Goal: Task Accomplishment & Management: Complete application form

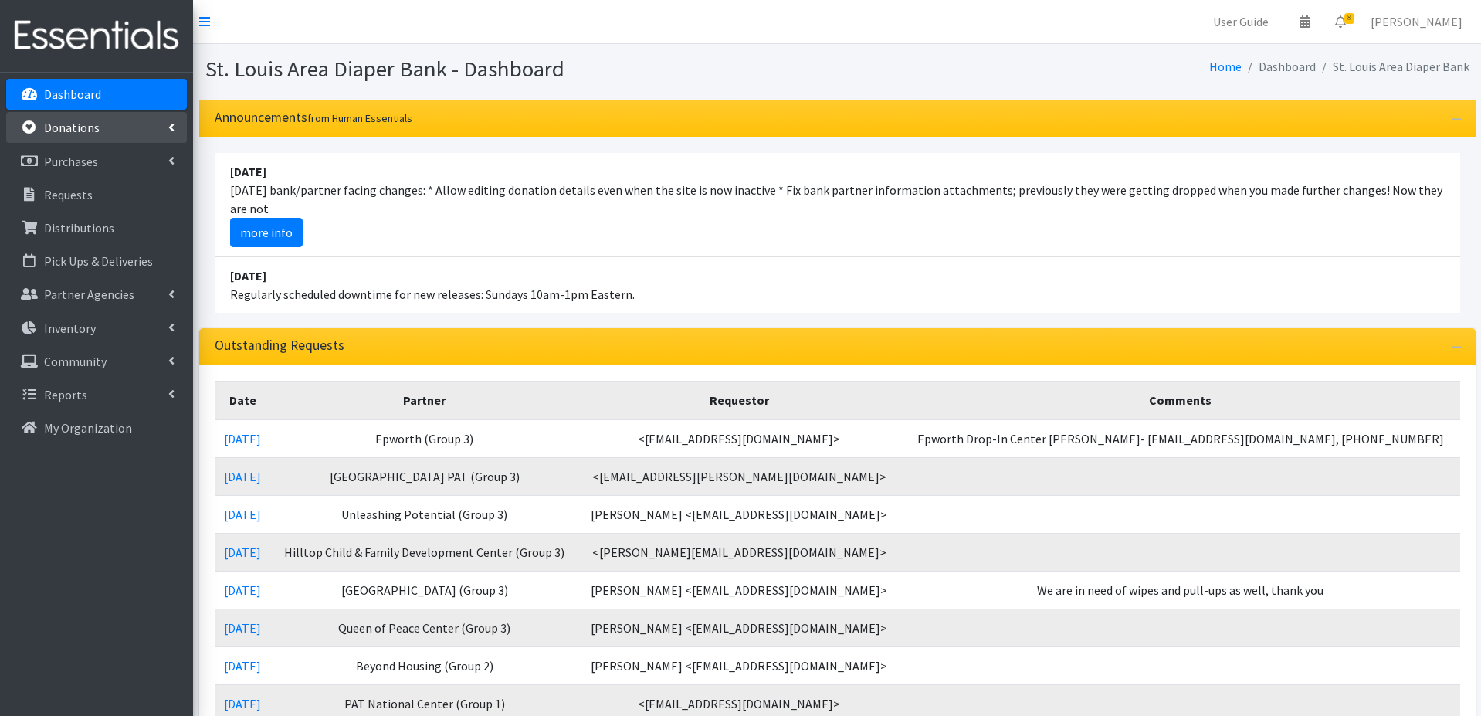
click at [97, 128] on link "Donations" at bounding box center [96, 127] width 181 height 31
click at [83, 160] on link "All Donations" at bounding box center [96, 161] width 181 height 31
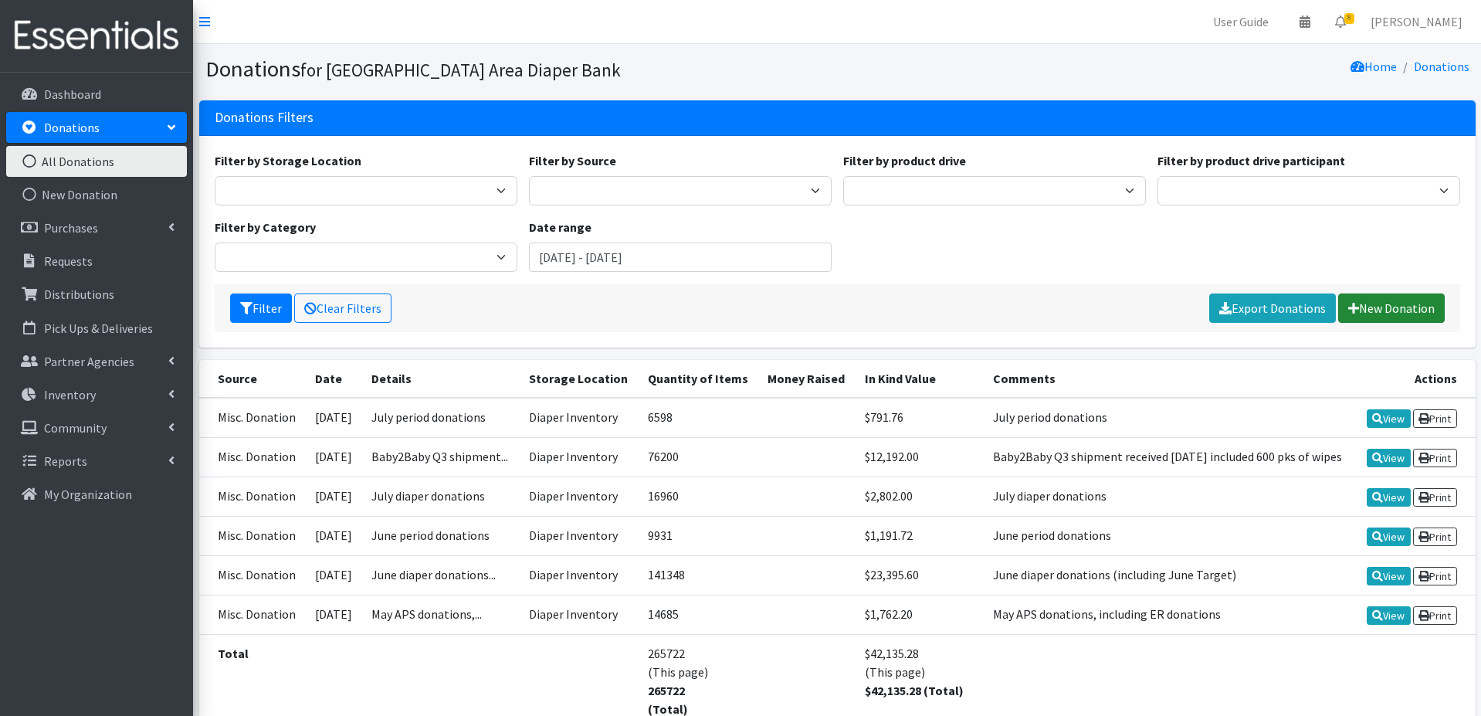
click at [1377, 305] on link "New Donation" at bounding box center [1392, 307] width 107 height 29
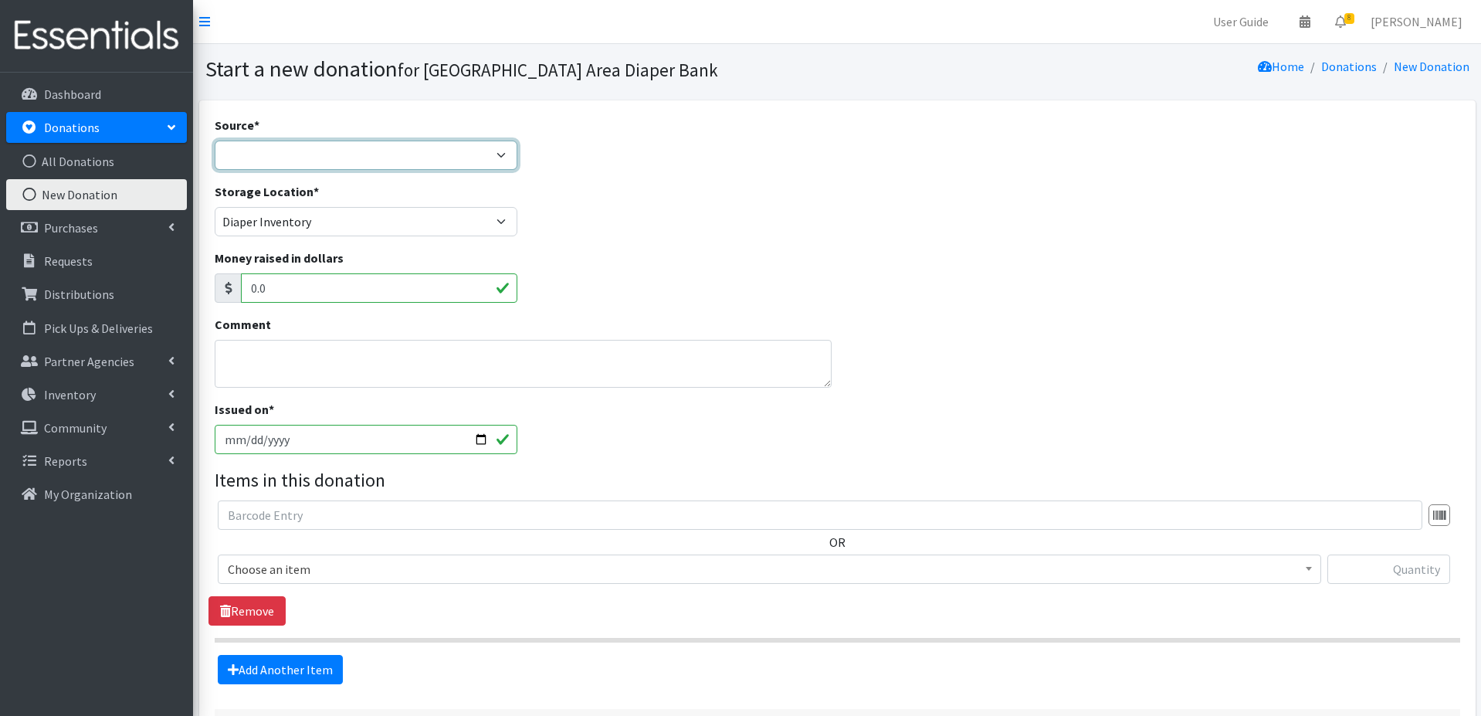
click at [320, 158] on select "Product Drive Manufacturer Donation Site Misc. Donation" at bounding box center [366, 155] width 303 height 29
select select "Misc. Donation"
click at [277, 352] on textarea "Comment" at bounding box center [523, 364] width 617 height 48
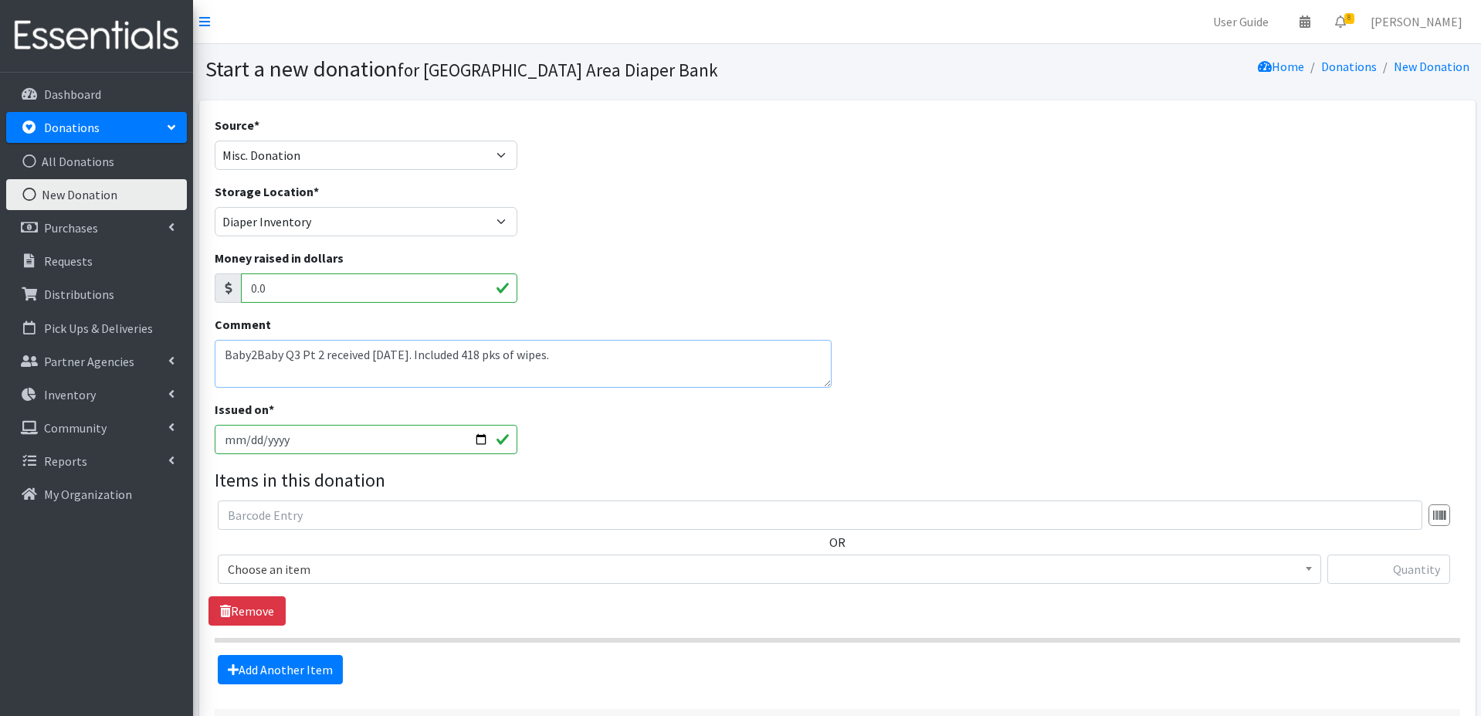
scroll to position [127, 0]
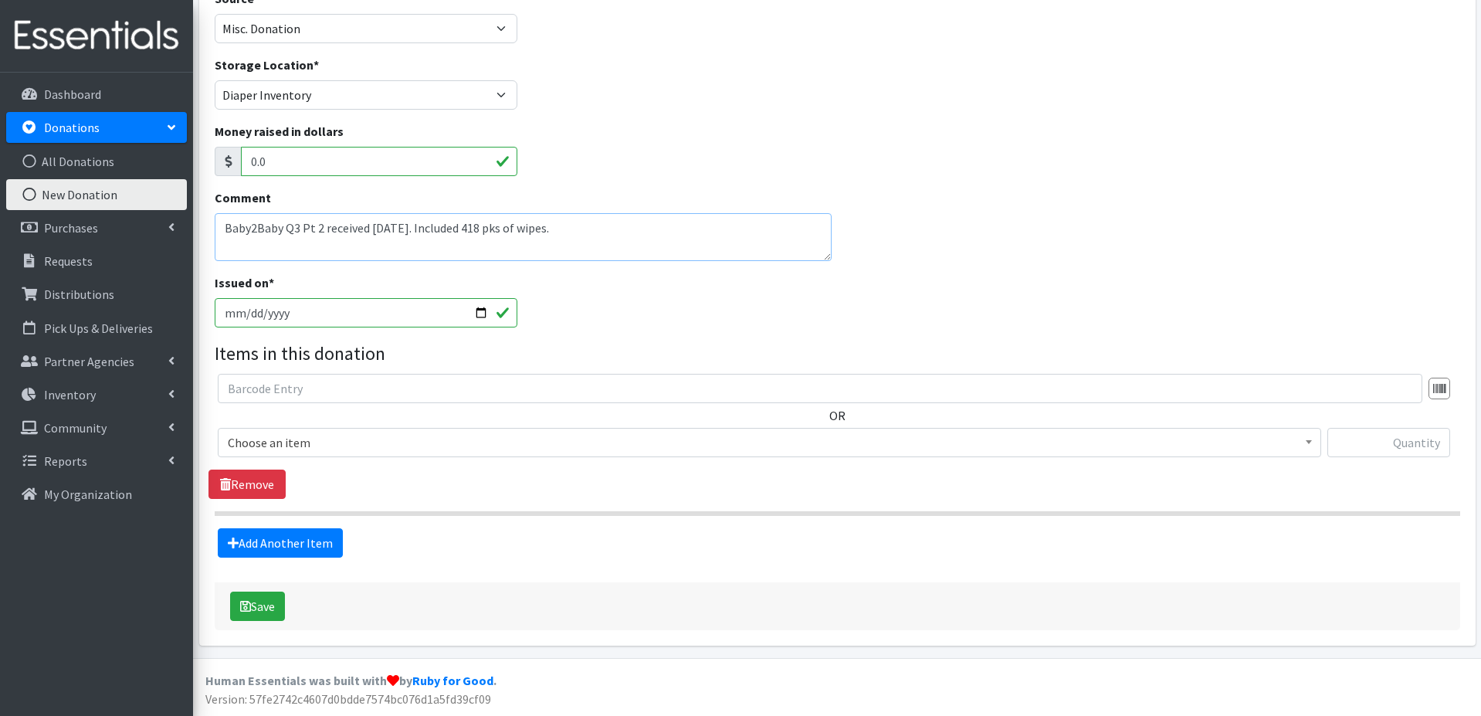
type textarea "Baby2Baby Q3 Pt 2 received 8/8/25. Included 418 pks of wipes."
click at [433, 439] on span "Choose an item" at bounding box center [770, 443] width 1084 height 22
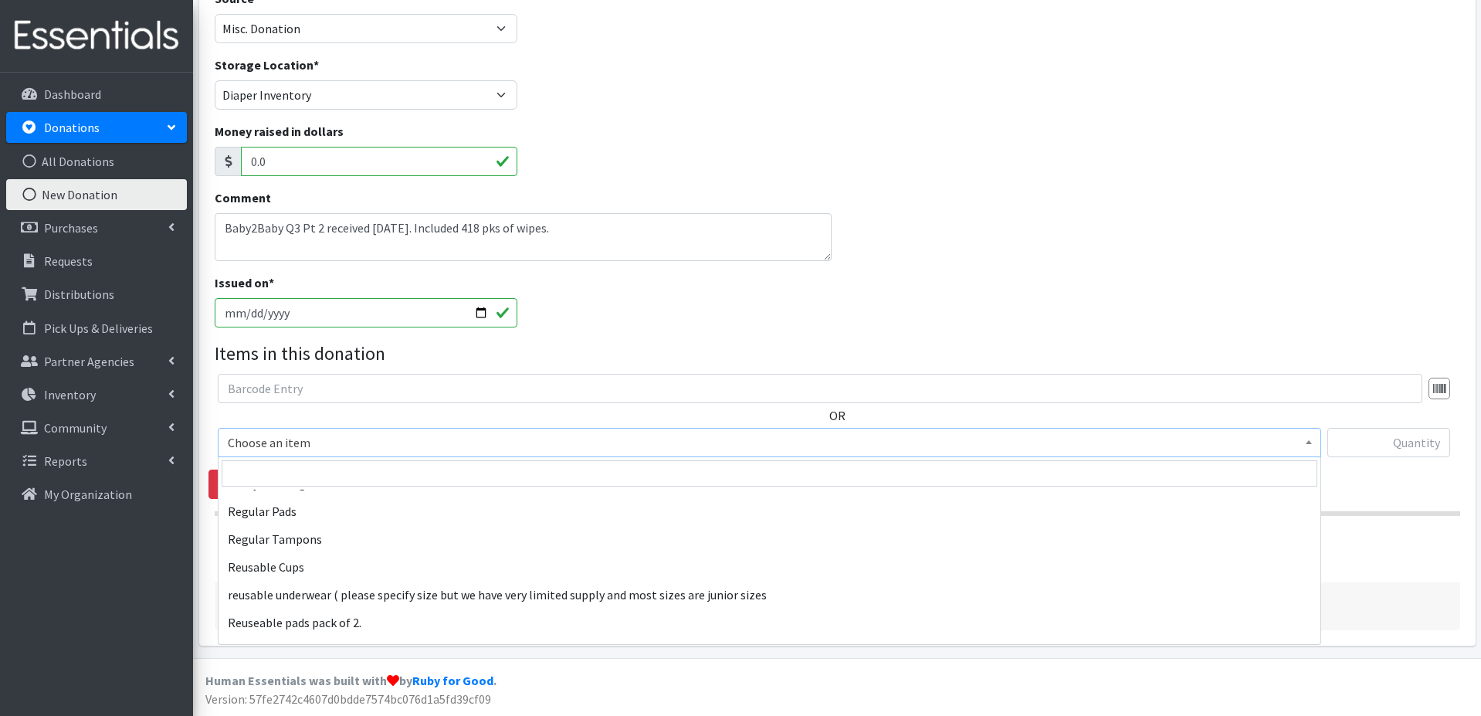
scroll to position [572, 0]
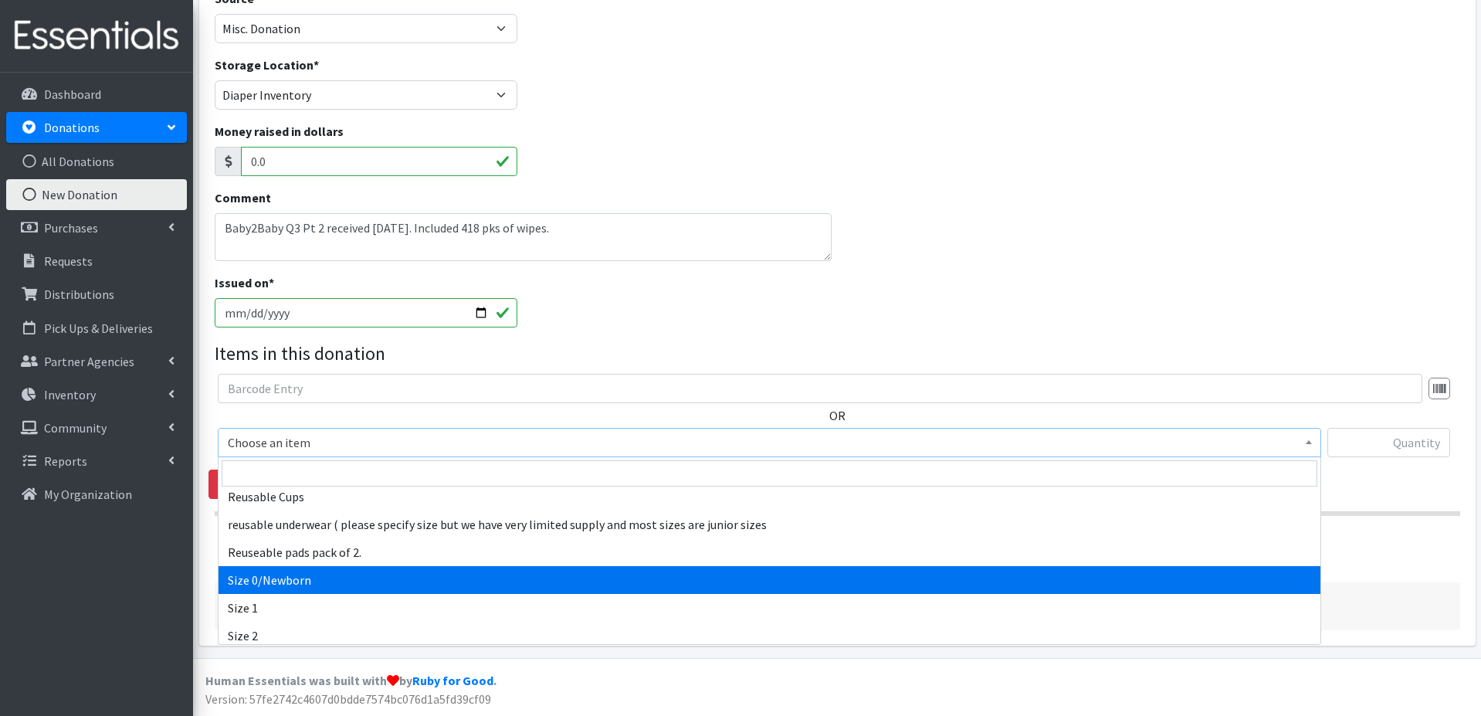
select select "1095"
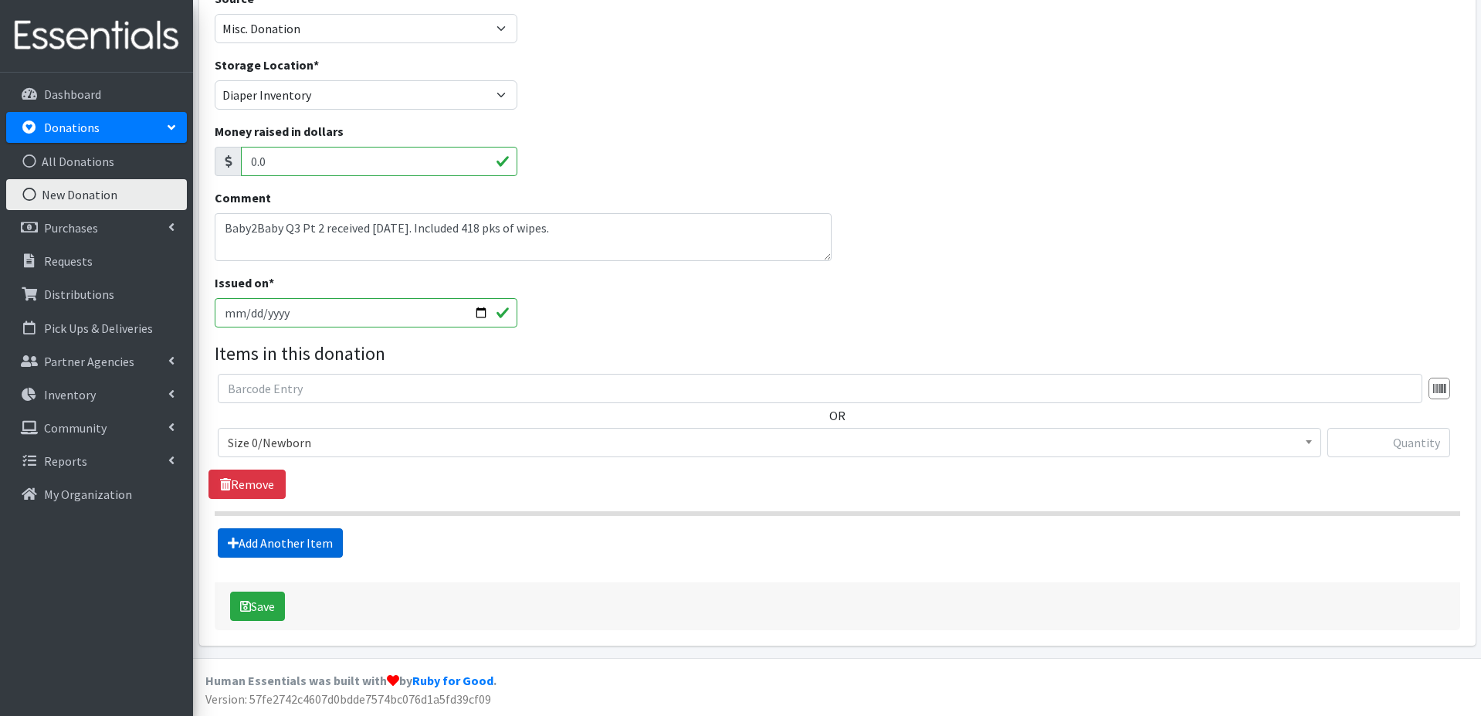
click at [320, 547] on link "Add Another Item" at bounding box center [280, 542] width 125 height 29
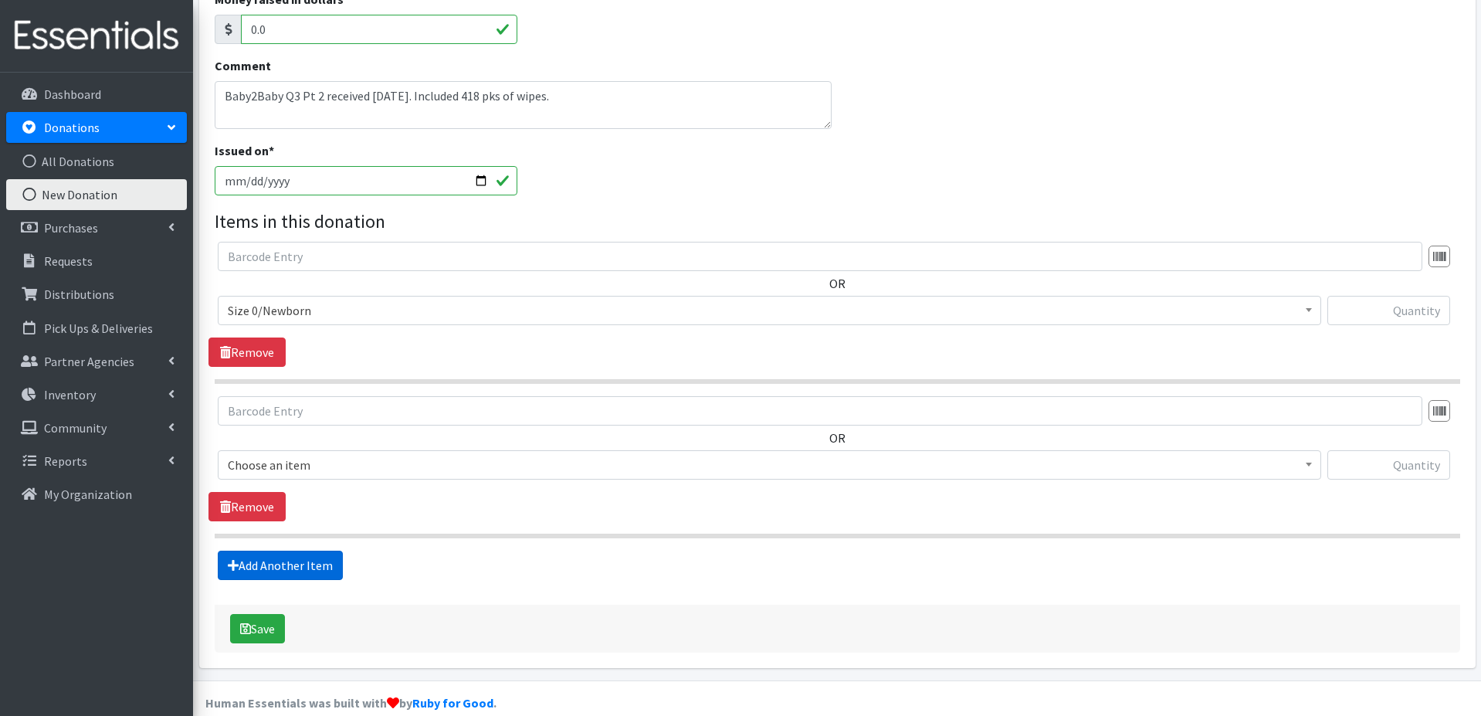
scroll to position [281, 0]
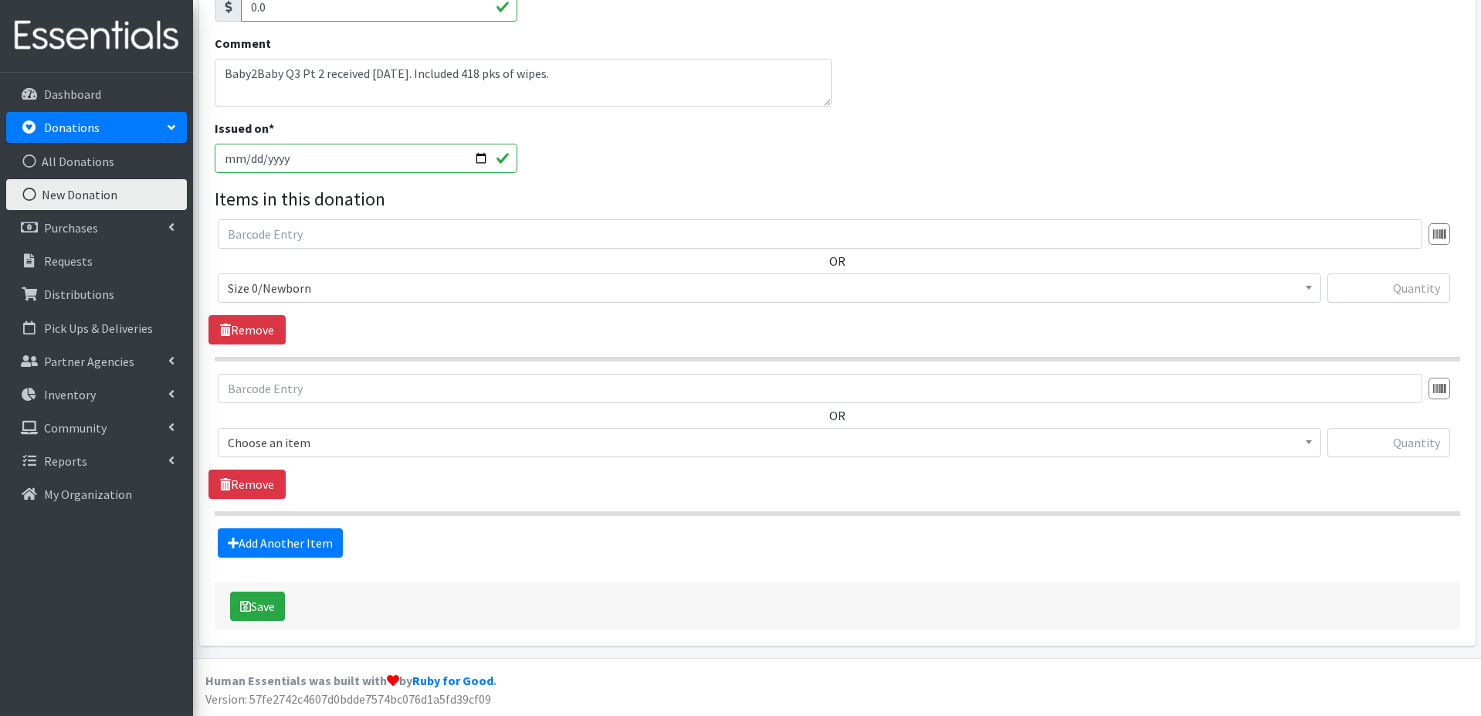
click at [311, 439] on span "Choose an item" at bounding box center [770, 443] width 1084 height 22
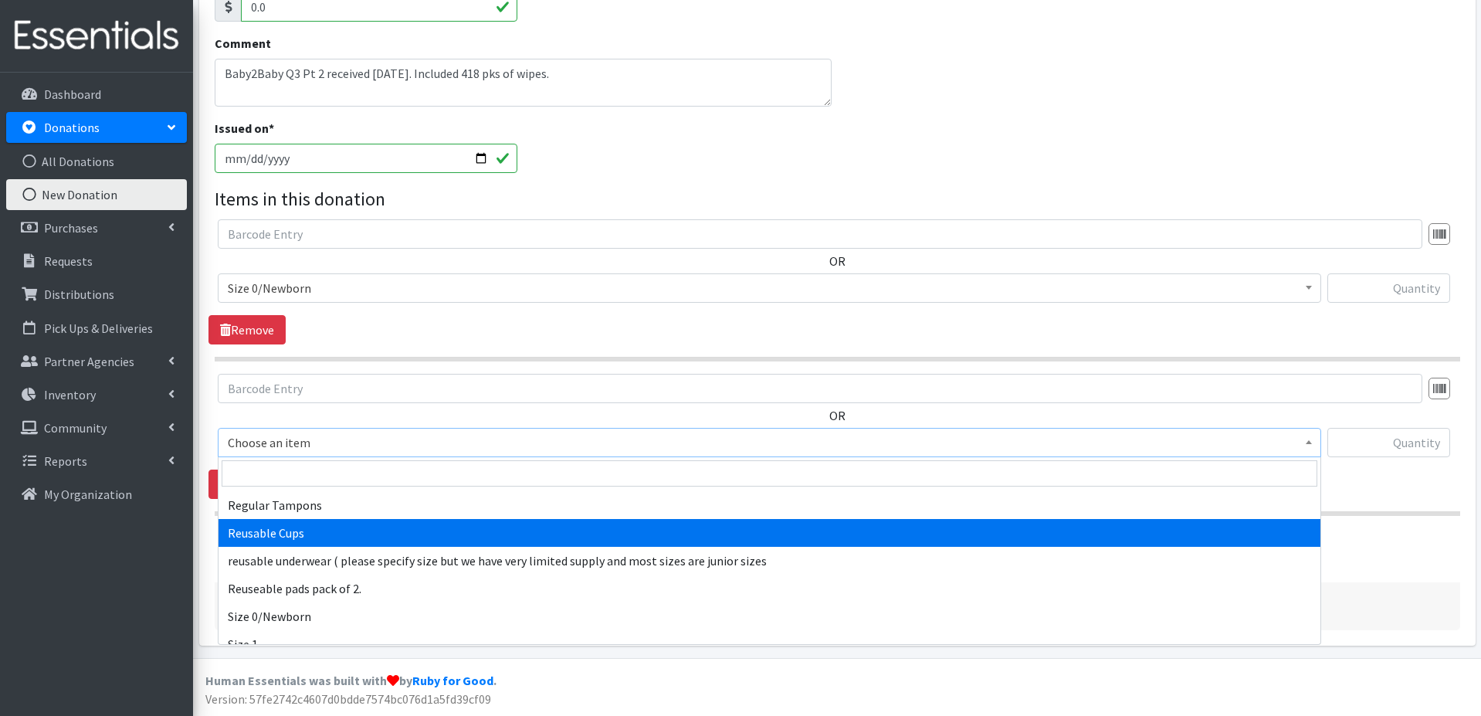
scroll to position [556, 0]
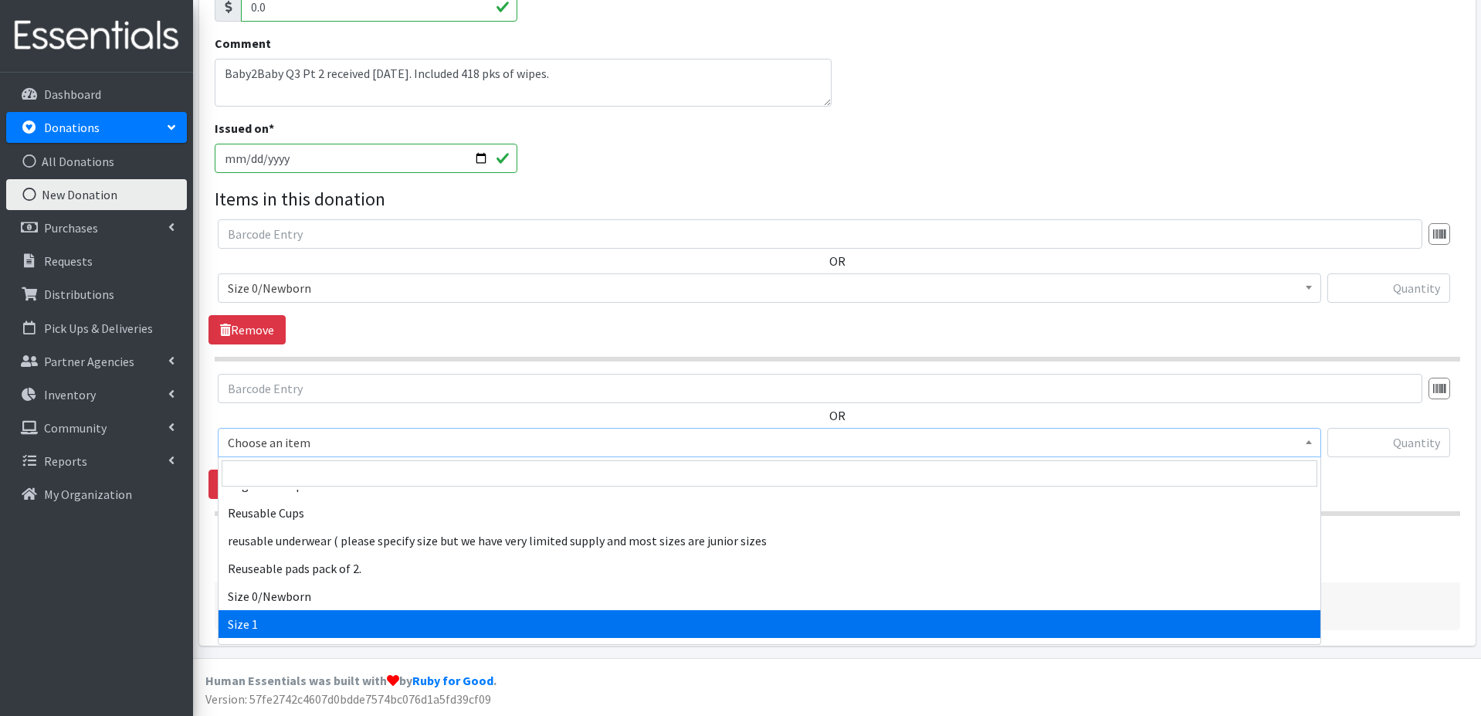
select select "1090"
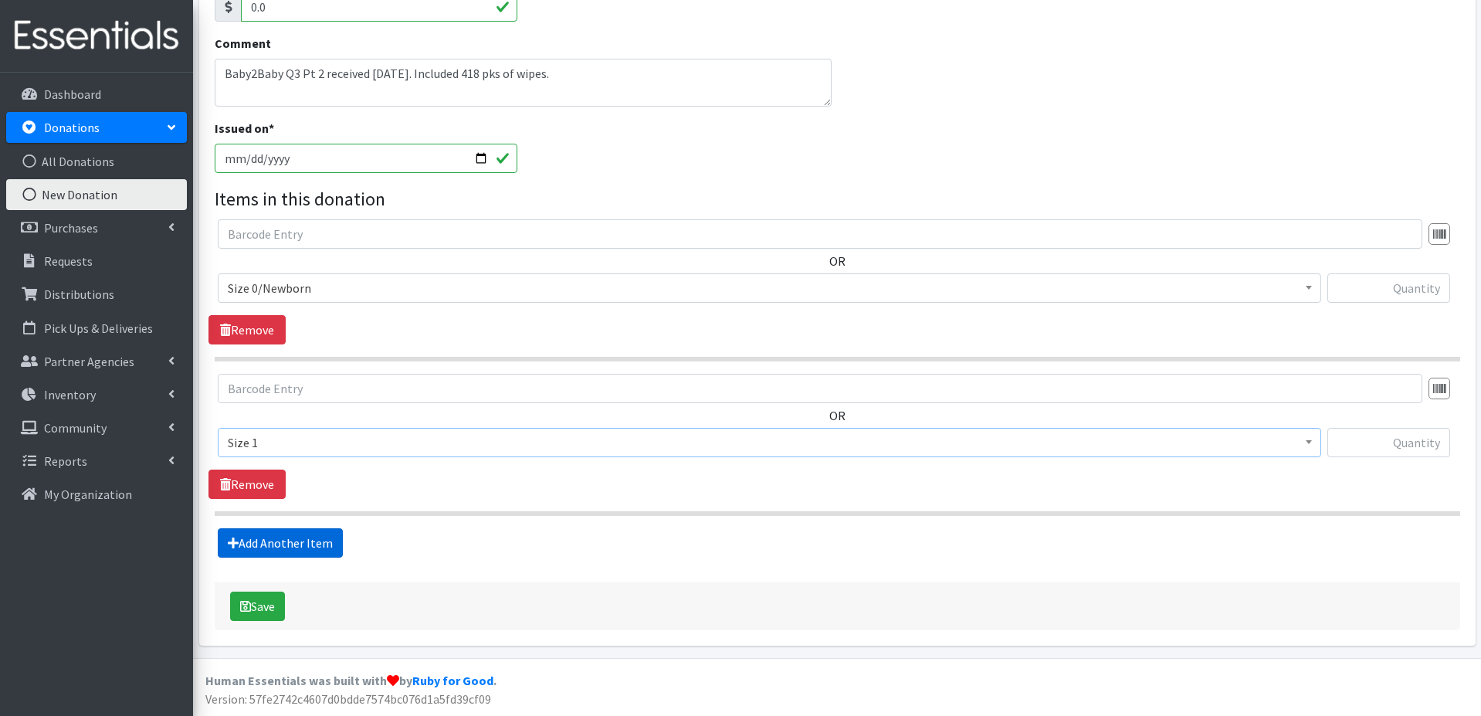
click at [313, 541] on link "Add Another Item" at bounding box center [280, 542] width 125 height 29
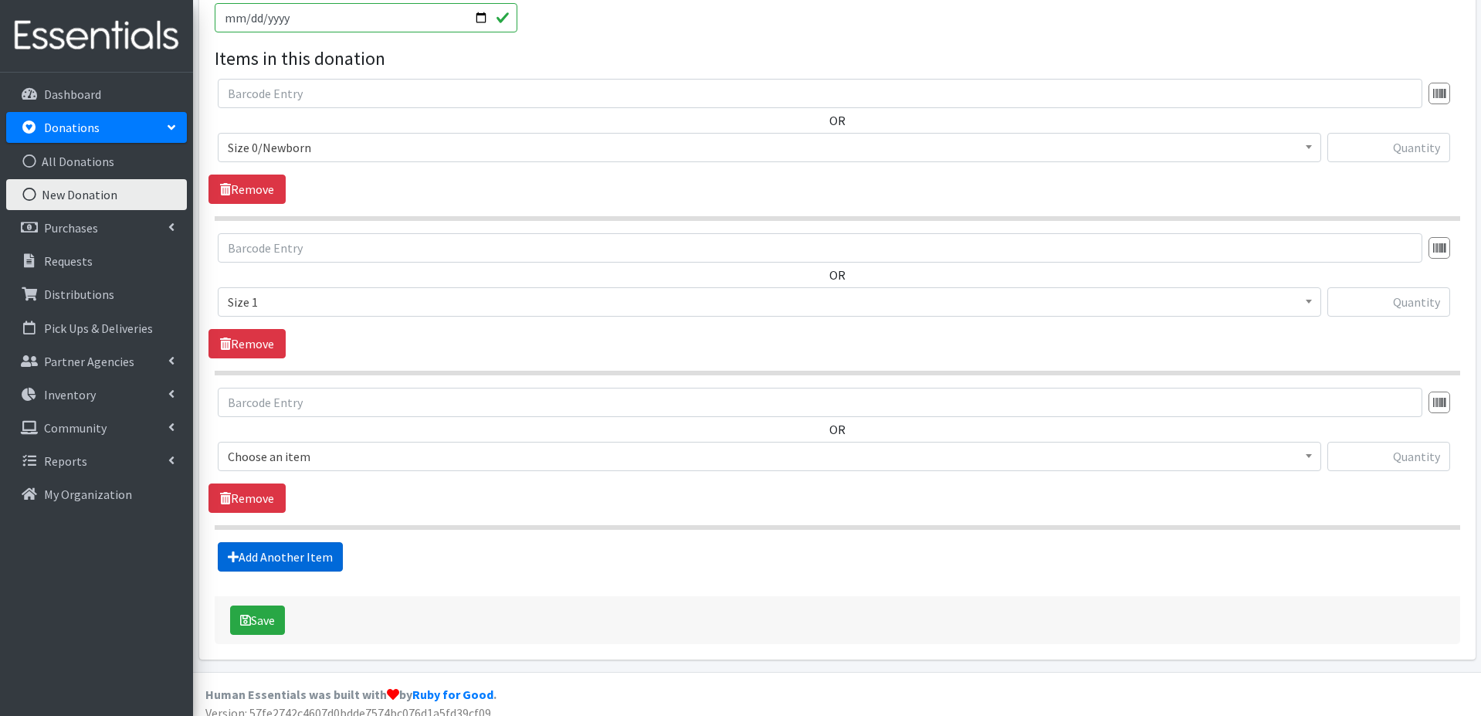
scroll to position [436, 0]
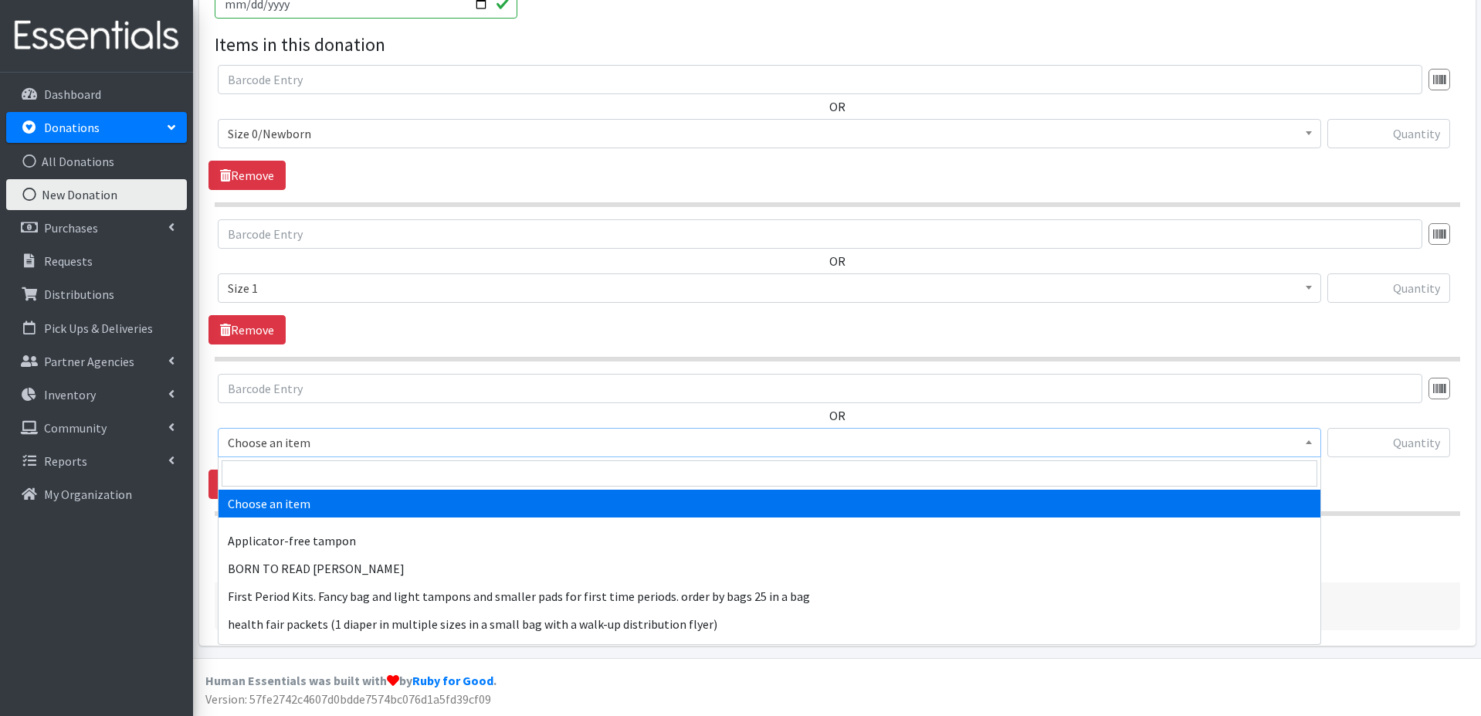
click at [348, 437] on span "Choose an item" at bounding box center [770, 443] width 1084 height 22
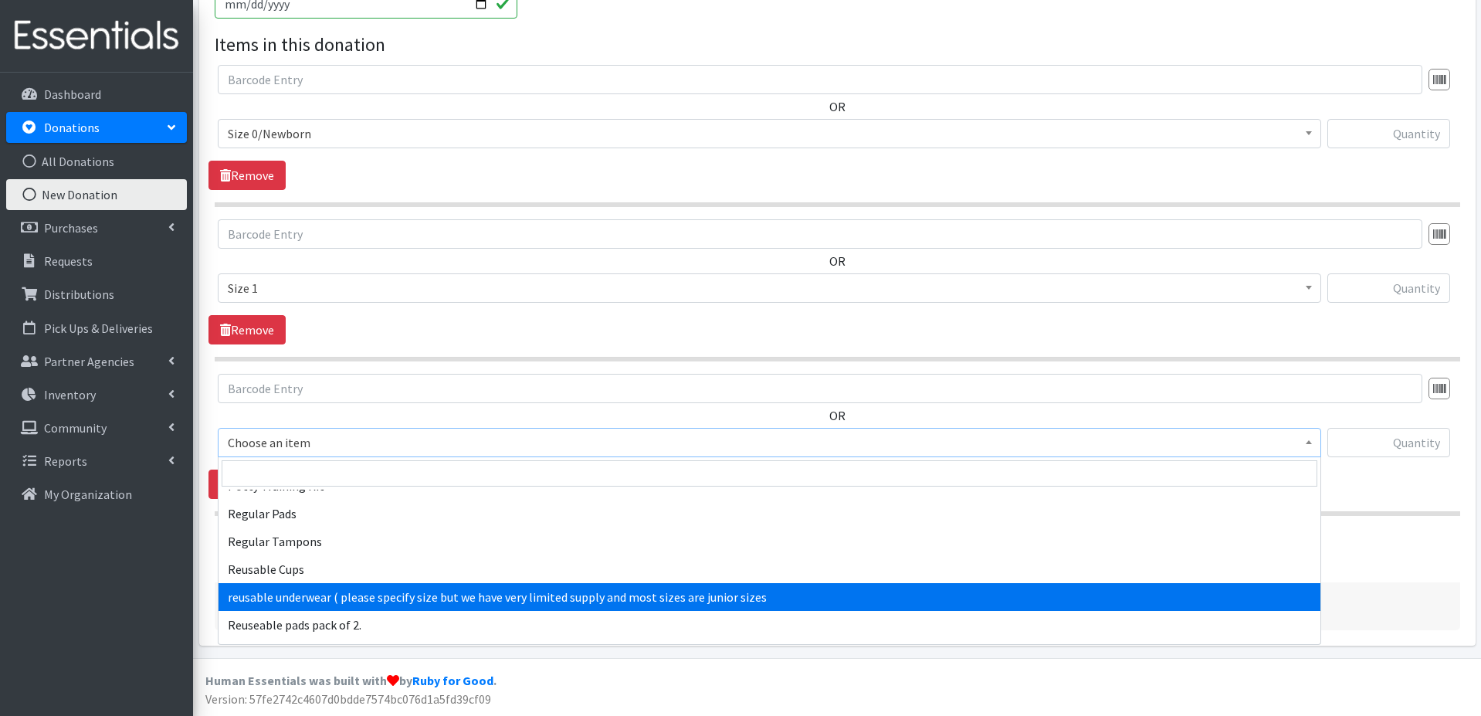
scroll to position [579, 0]
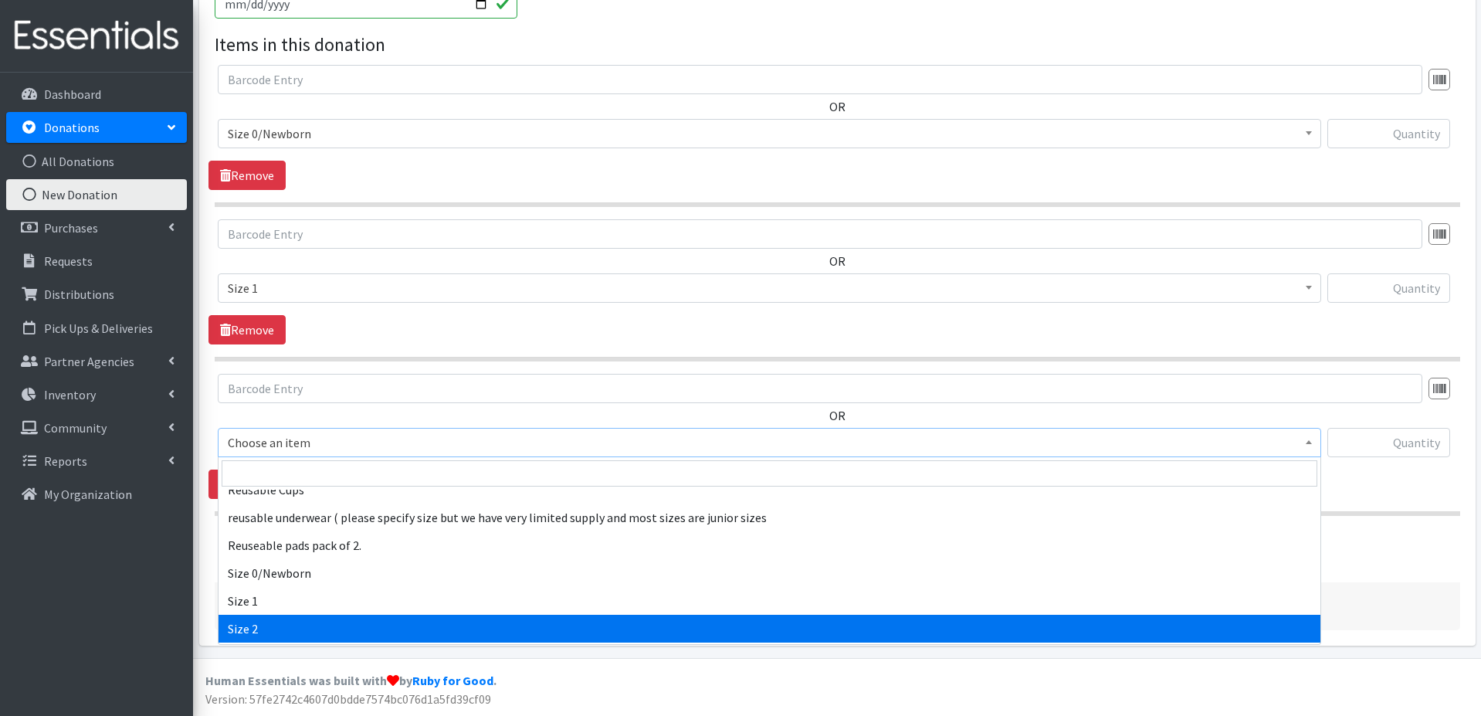
select select "1091"
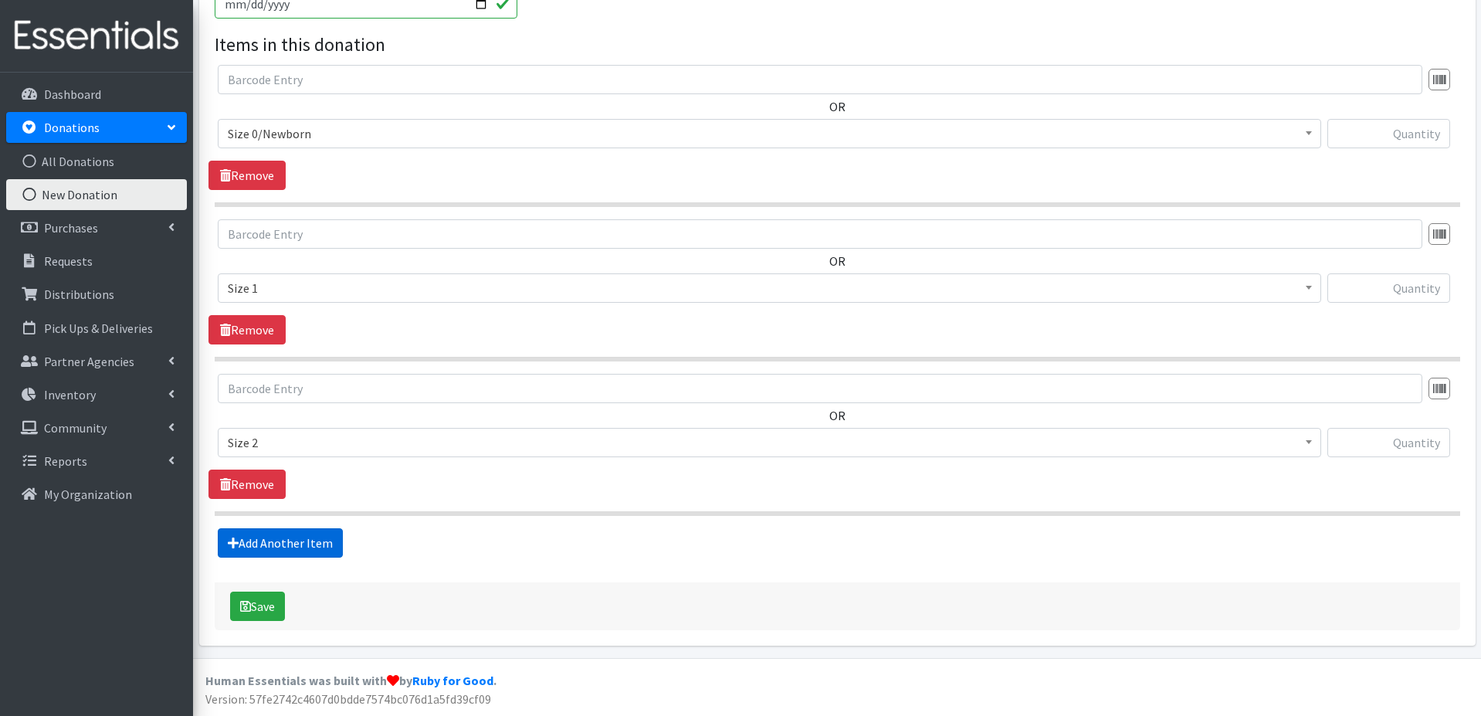
click at [317, 547] on link "Add Another Item" at bounding box center [280, 542] width 125 height 29
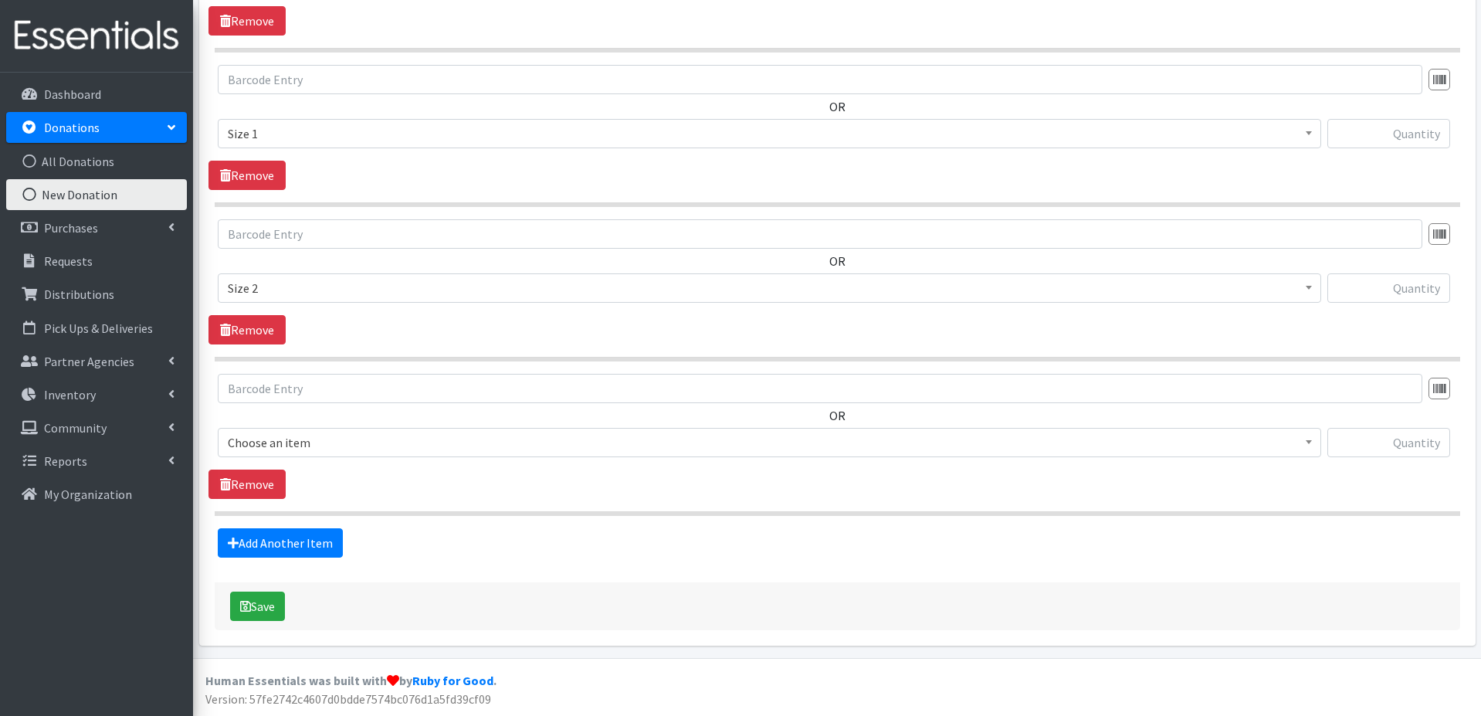
click at [361, 438] on span "Choose an item" at bounding box center [770, 443] width 1084 height 22
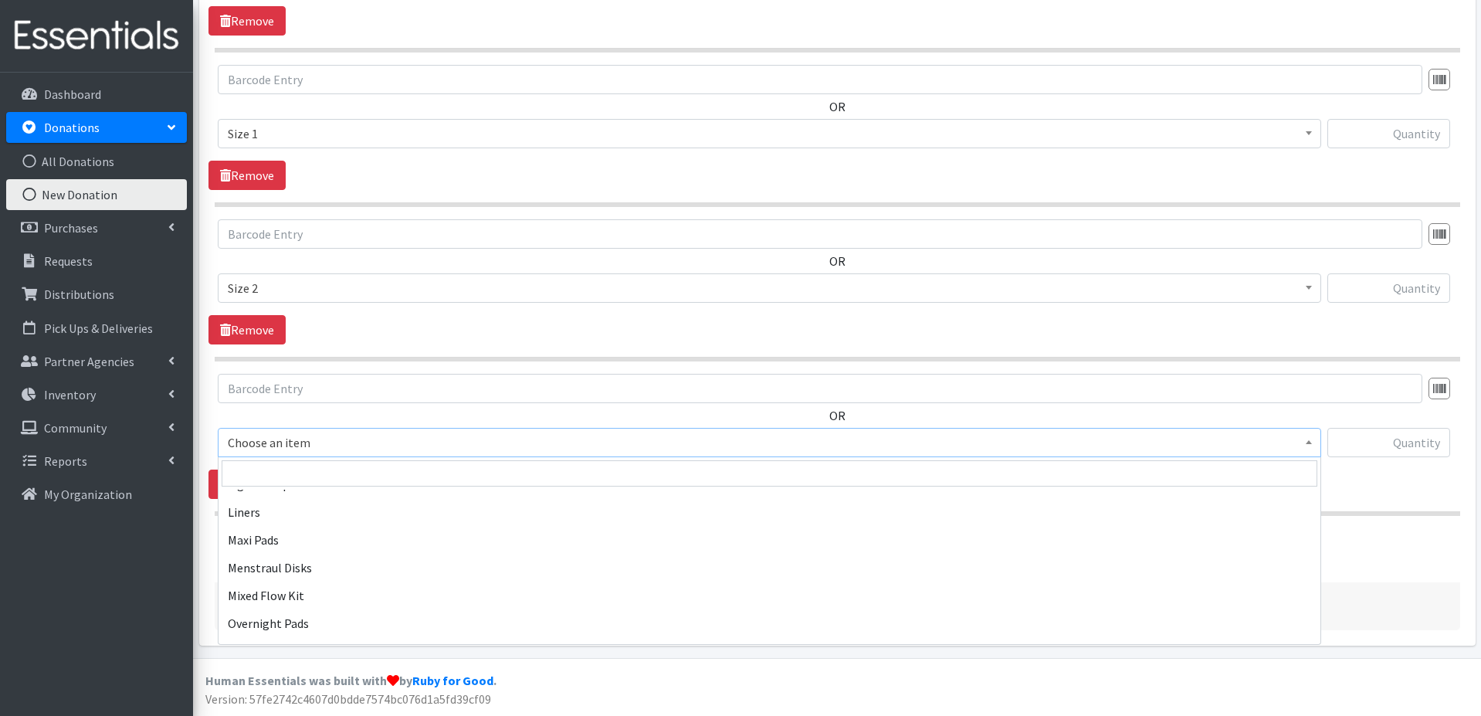
scroll to position [209, 0]
